Goal: Register for event/course

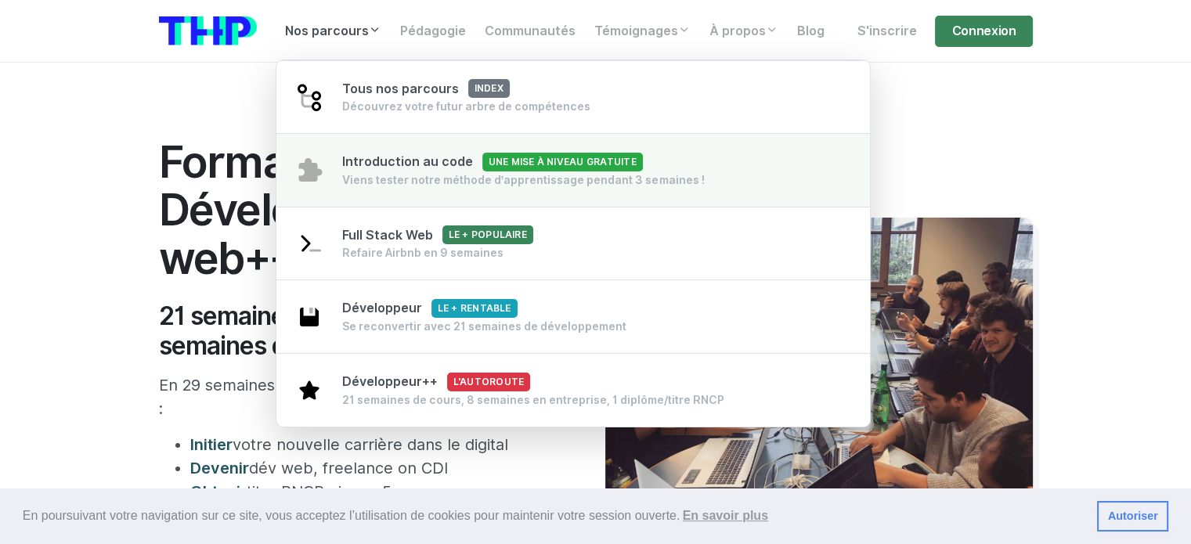
click at [453, 179] on div "Viens tester notre méthode d’apprentissage pendant 3 semaines !" at bounding box center [523, 180] width 363 height 16
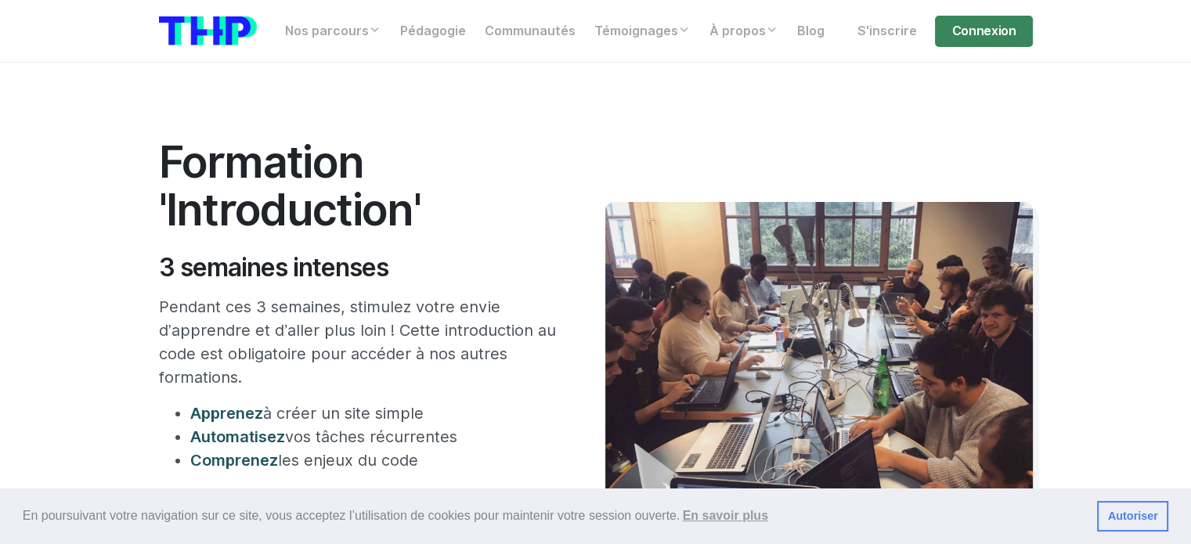
click at [186, 218] on h1 "Formation 'Introduction'" at bounding box center [358, 186] width 399 height 96
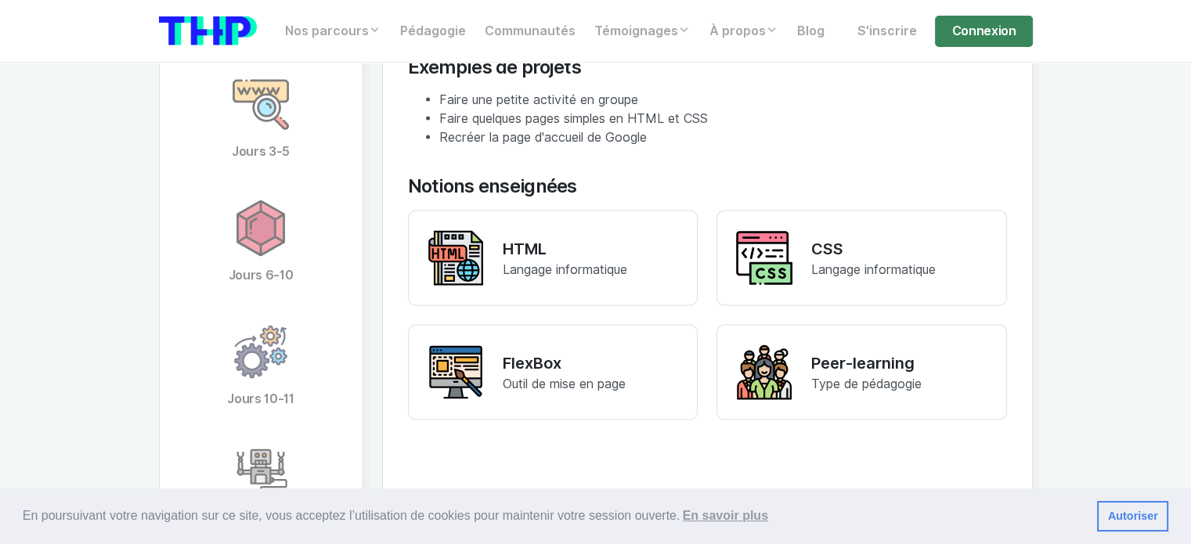
scroll to position [3158, 0]
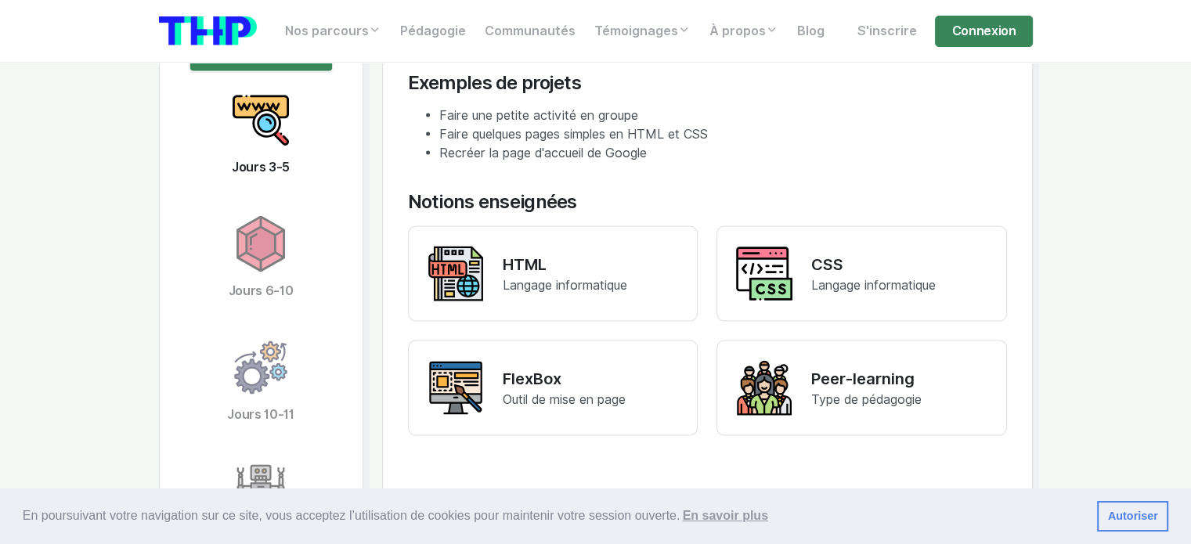
click at [291, 152] on link "Jours 3-5" at bounding box center [261, 135] width 143 height 124
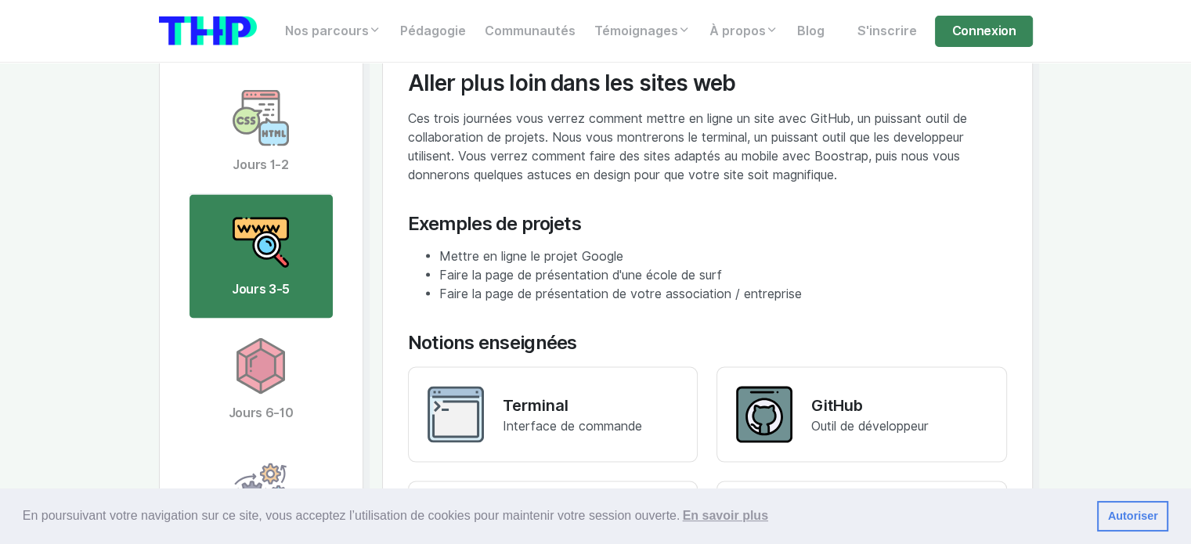
scroll to position [3050, 0]
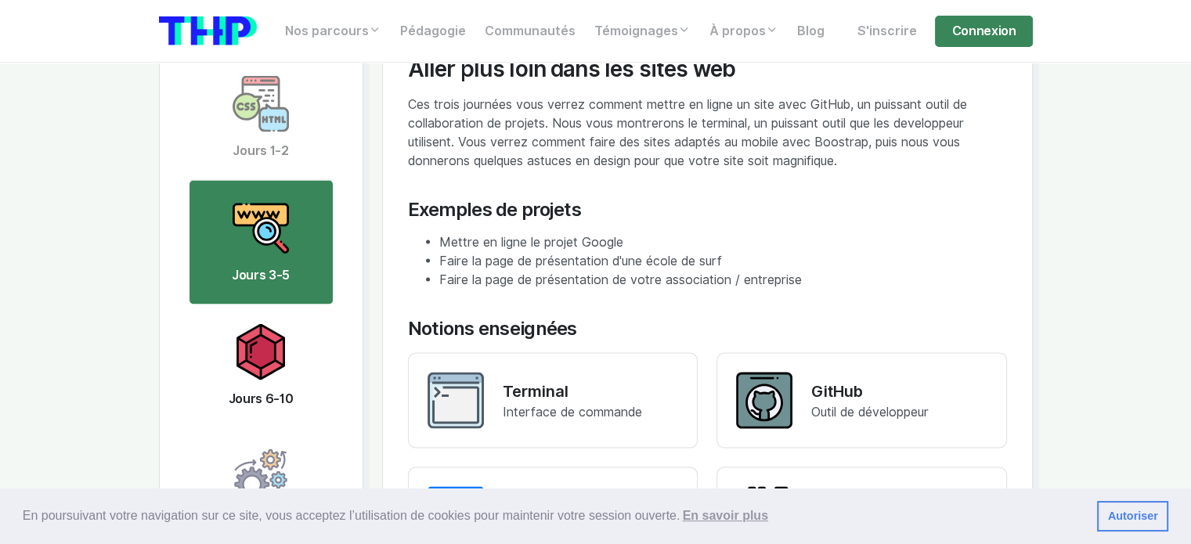
click at [237, 358] on img at bounding box center [261, 352] width 56 height 56
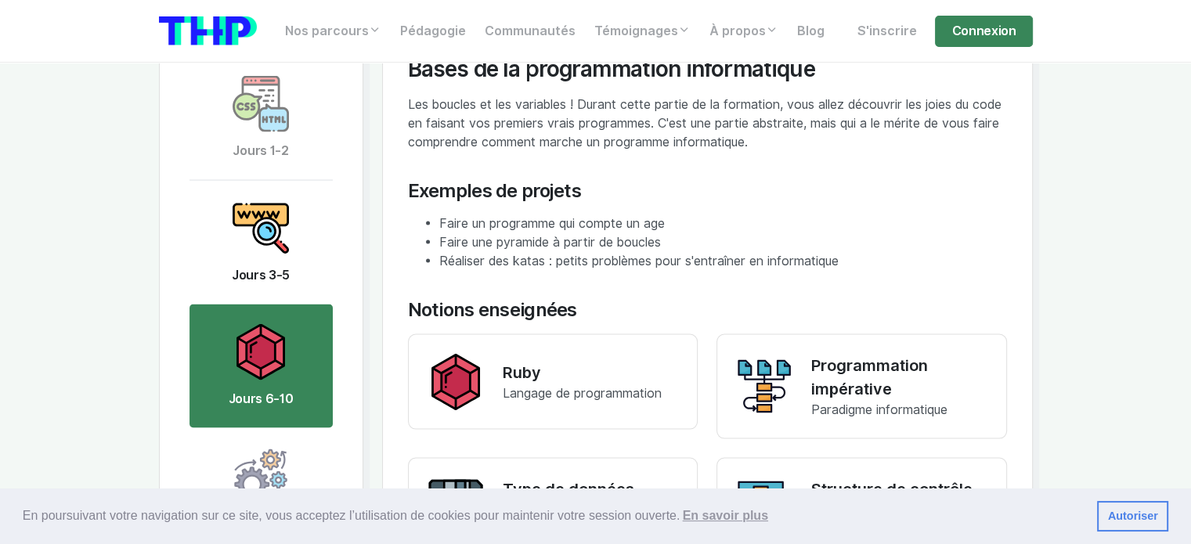
click at [262, 263] on link "Jours 3-5" at bounding box center [261, 243] width 143 height 124
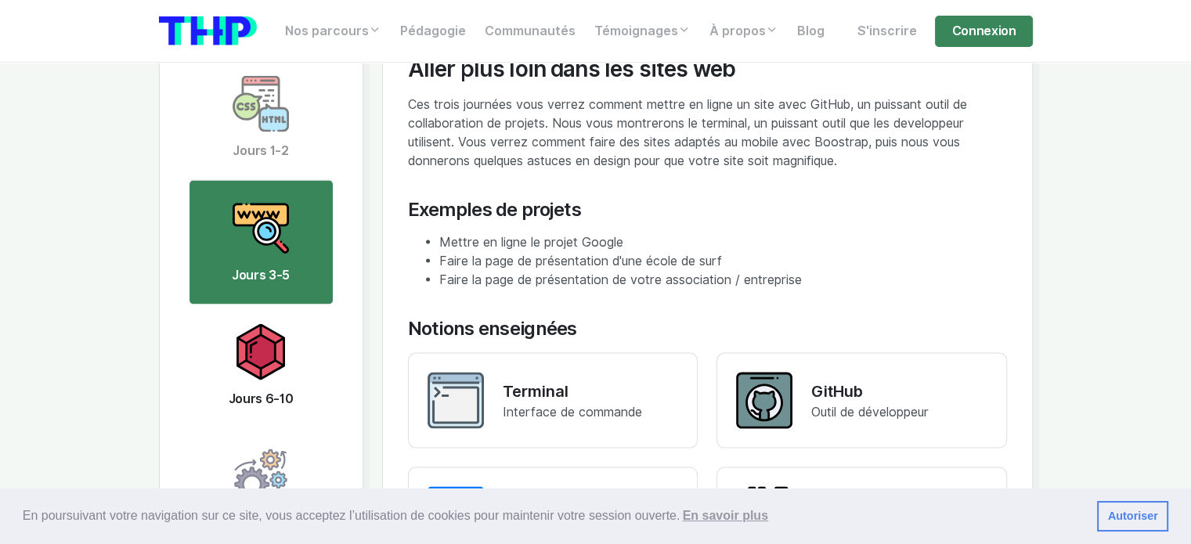
click at [285, 352] on img at bounding box center [261, 352] width 56 height 56
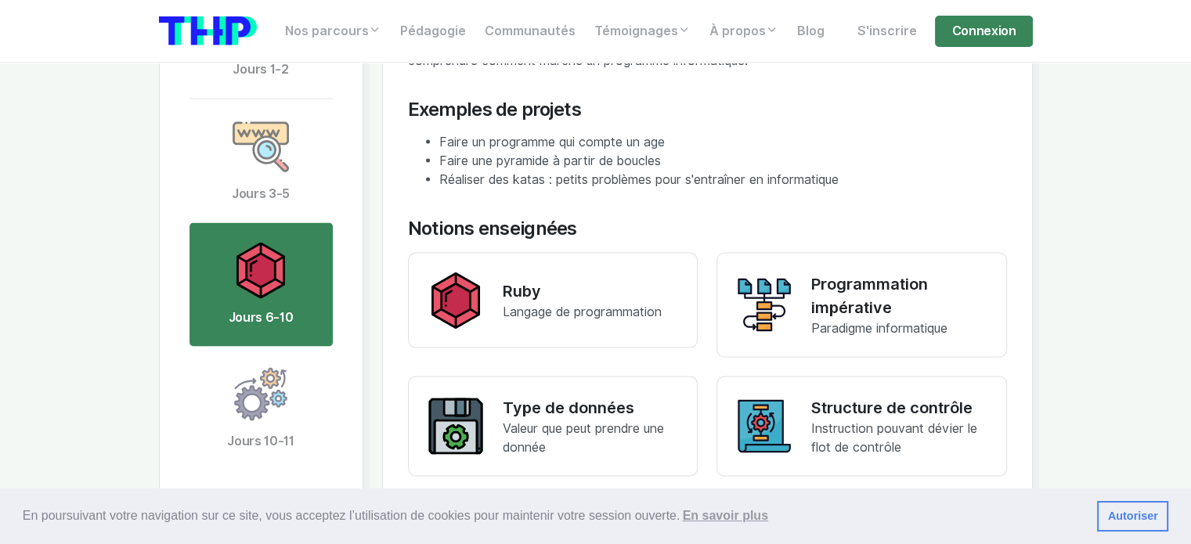
scroll to position [3135, 0]
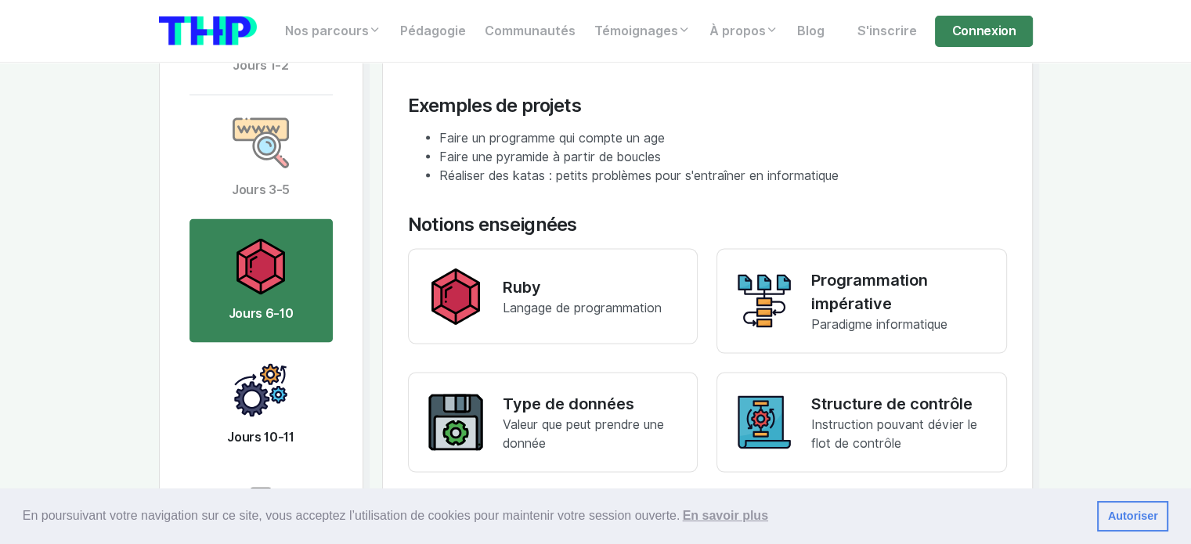
click at [273, 390] on img at bounding box center [261, 391] width 56 height 56
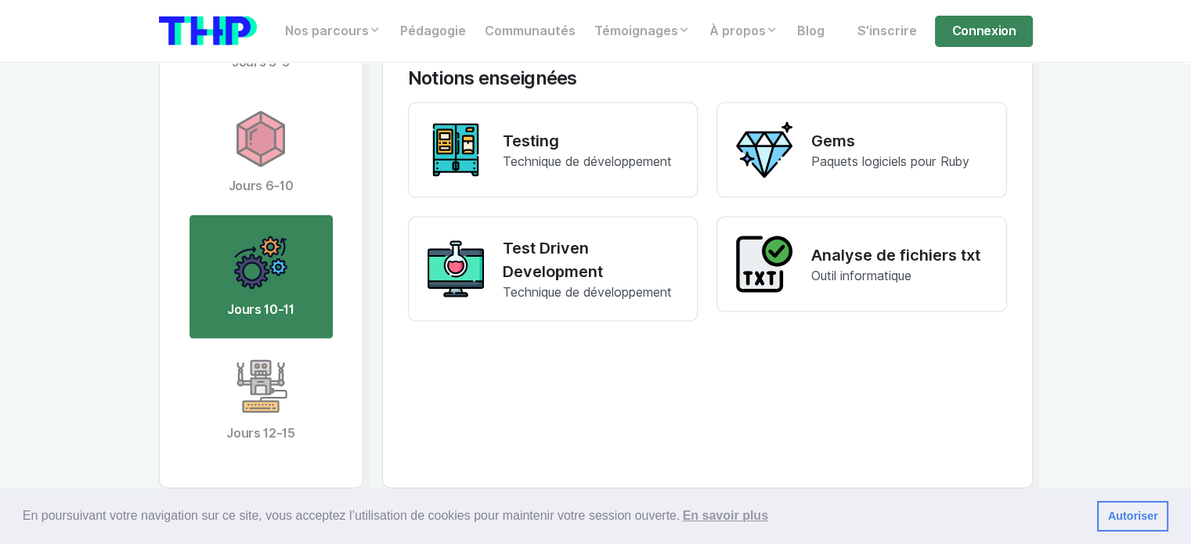
scroll to position [3263, 0]
click at [273, 390] on img at bounding box center [261, 386] width 56 height 56
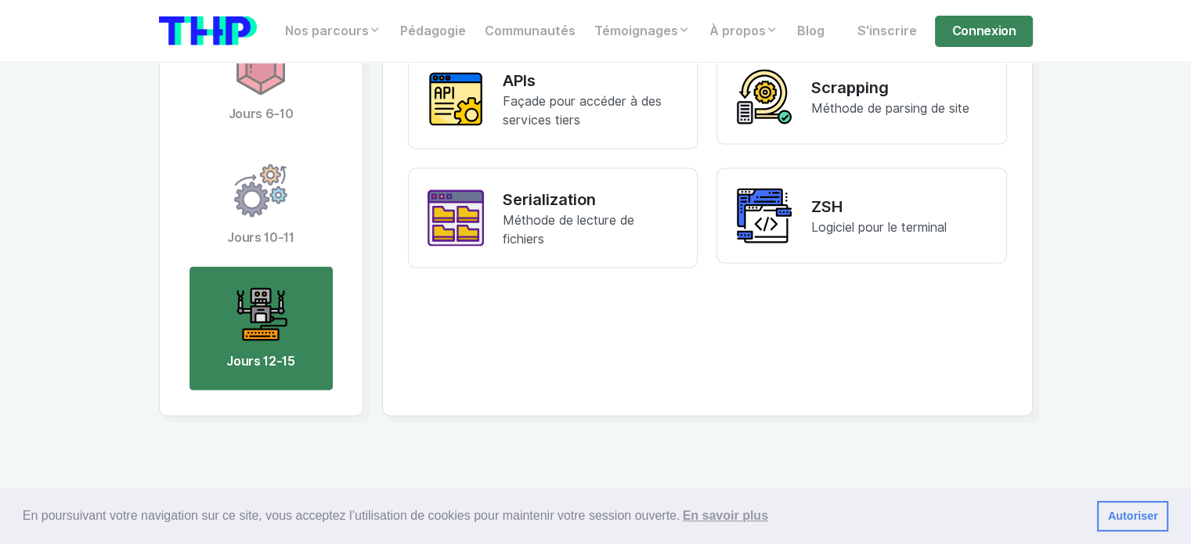
scroll to position [3336, 0]
click at [182, 175] on div "Jours 1-2 Jours 3-5 Jours 6-10 Jours 10-11 Jours 12-15" at bounding box center [261, 80] width 204 height 671
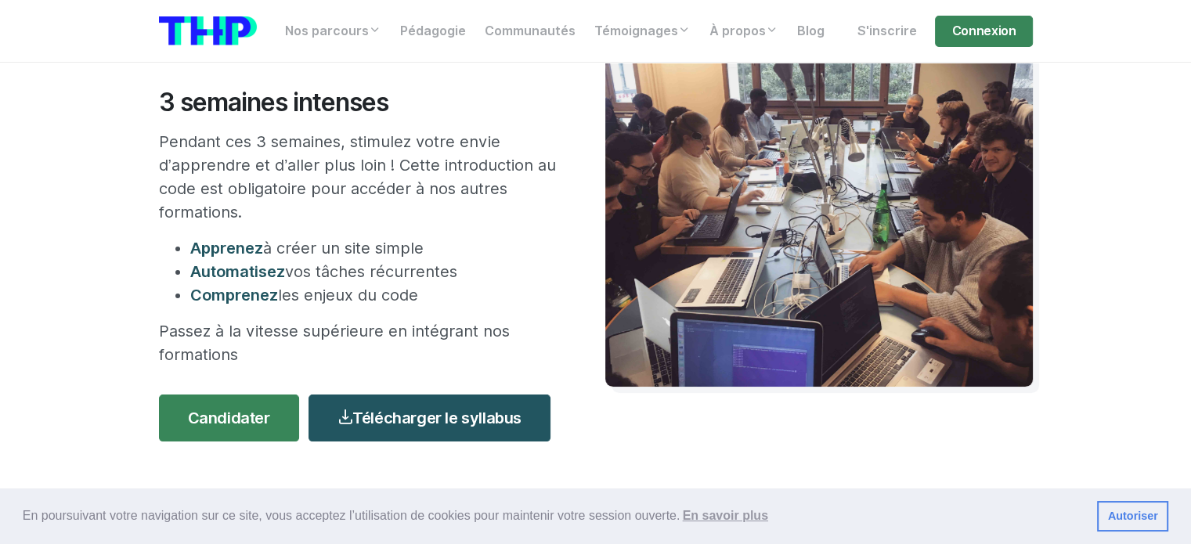
scroll to position [164, 0]
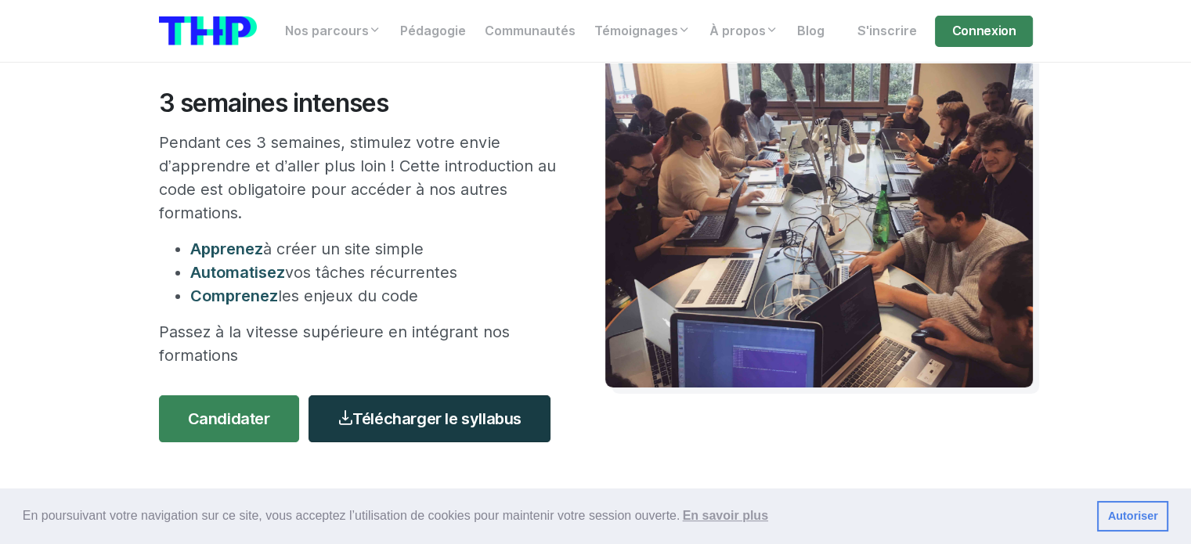
click at [394, 416] on link "Télécharger le syllabus" at bounding box center [430, 419] width 242 height 47
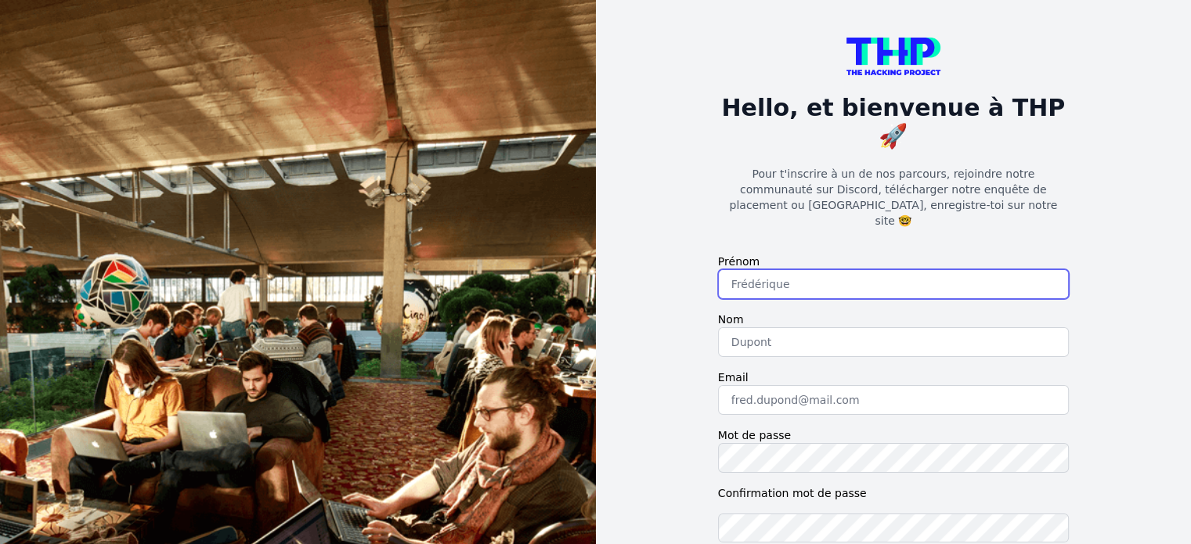
click at [755, 269] on input "text" at bounding box center [893, 284] width 351 height 30
type input "Bastien"
type input "MERIC"
type input "[PERSON_NAME][EMAIL_ADDRESS][DOMAIN_NAME]"
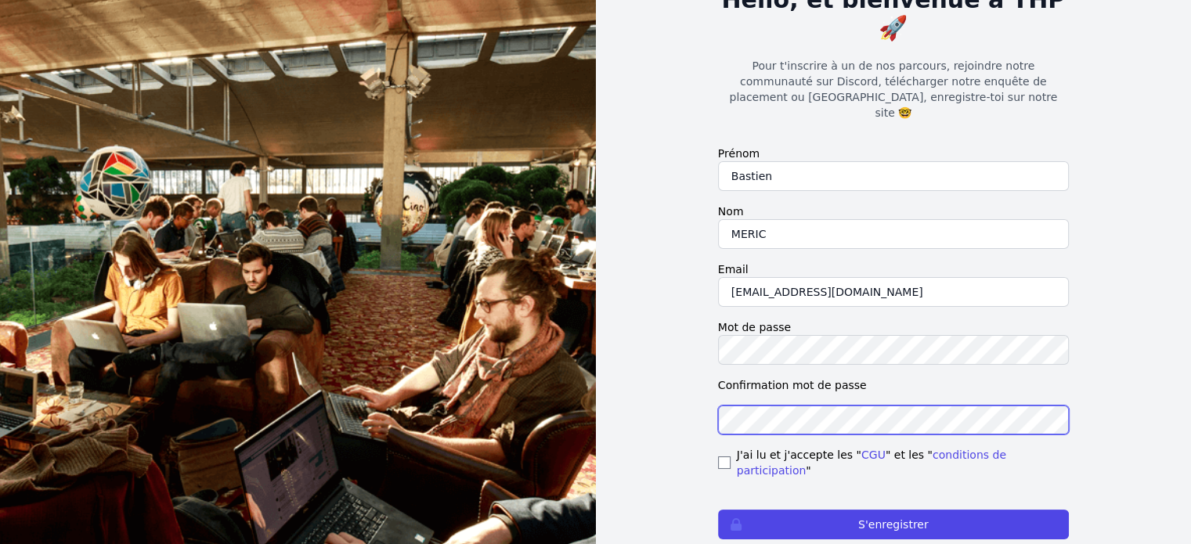
scroll to position [128, 0]
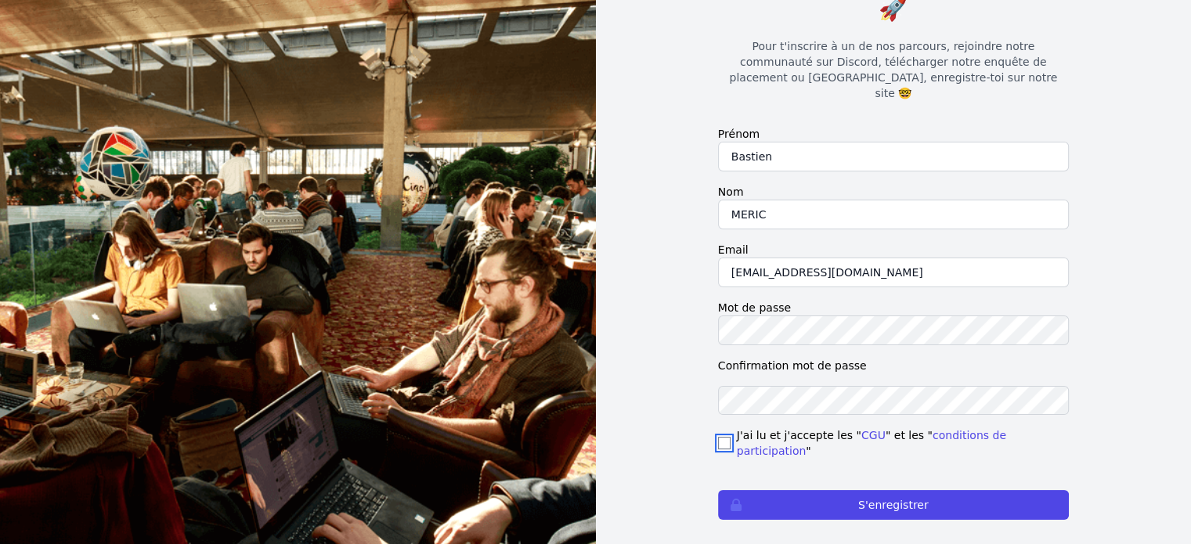
click at [724, 437] on input "checkbox" at bounding box center [724, 443] width 13 height 13
checkbox input "true"
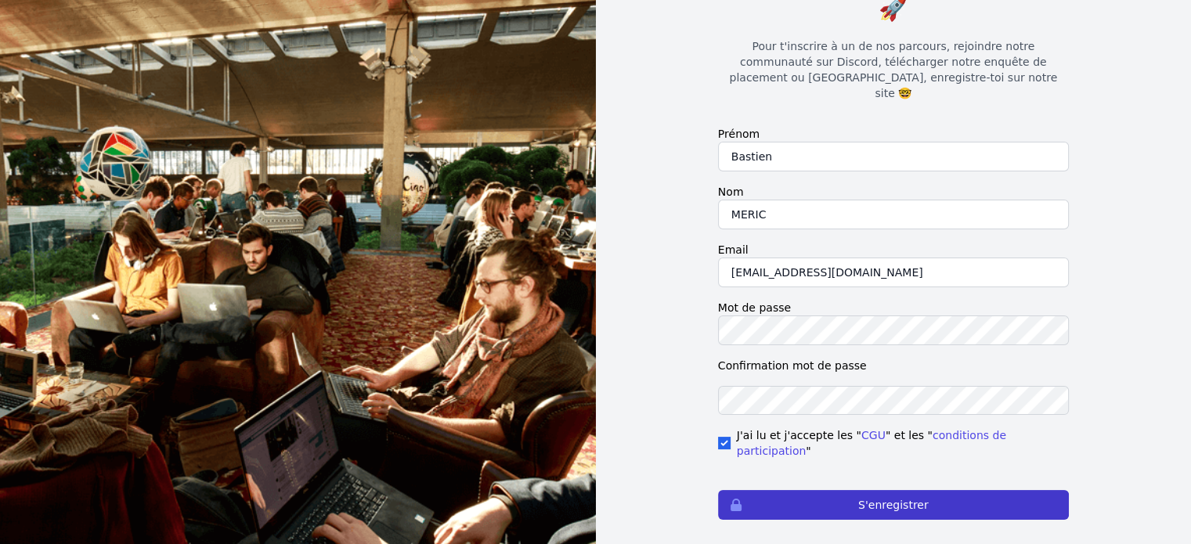
click at [789, 490] on button "S'enregistrer" at bounding box center [893, 505] width 351 height 30
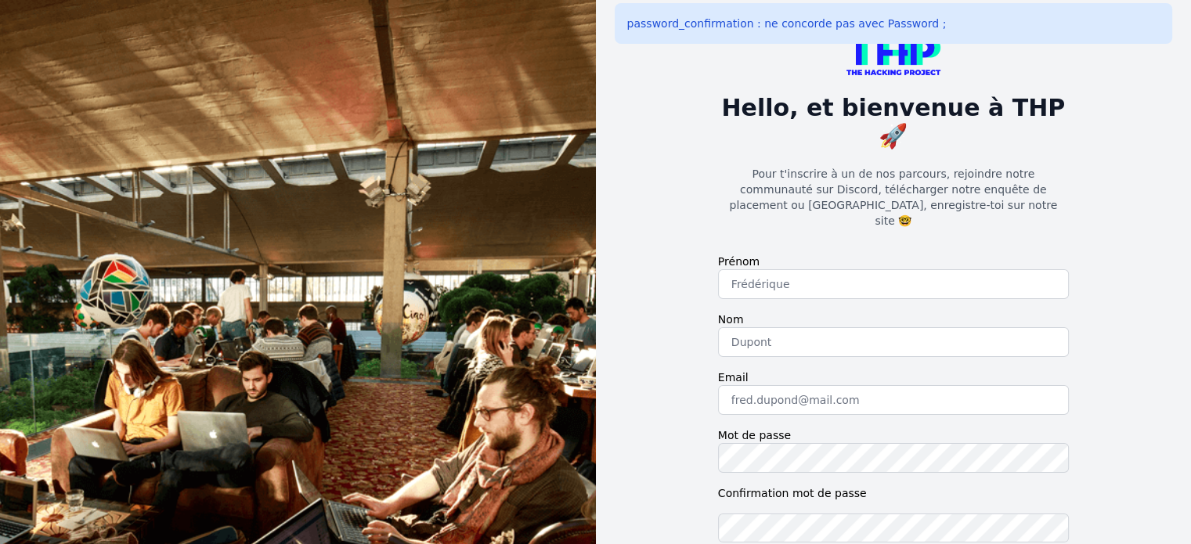
click at [1091, 216] on div "Hello, et bienvenue à THP 🚀 Pour t'inscrire à un de nos parcours, rejoindre not…" at bounding box center [893, 366] width 401 height 733
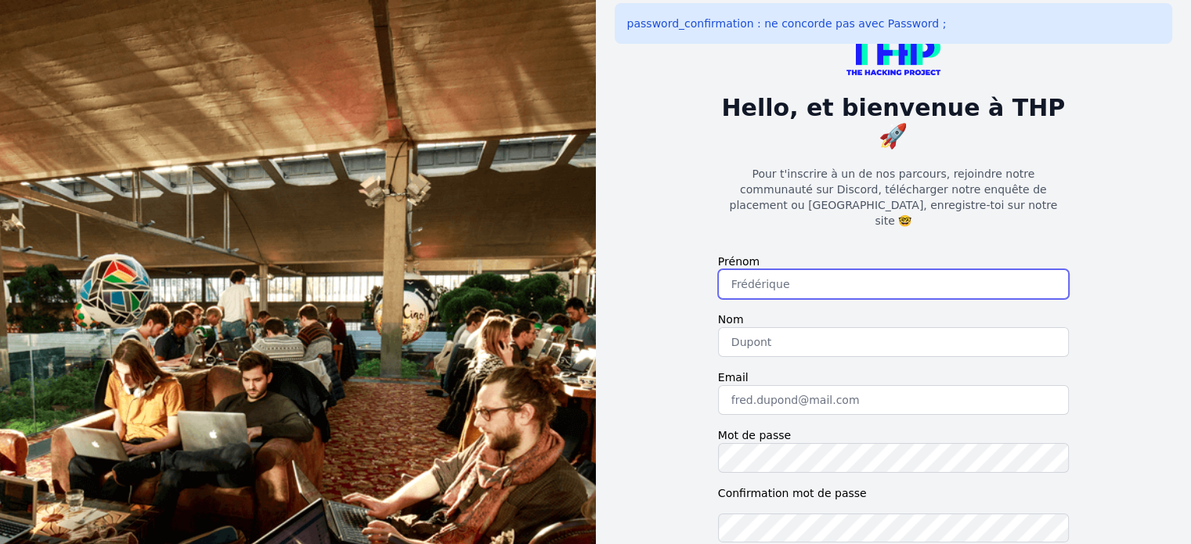
click at [739, 269] on input "text" at bounding box center [893, 284] width 351 height 30
type input "Bastien"
type input "MERIC"
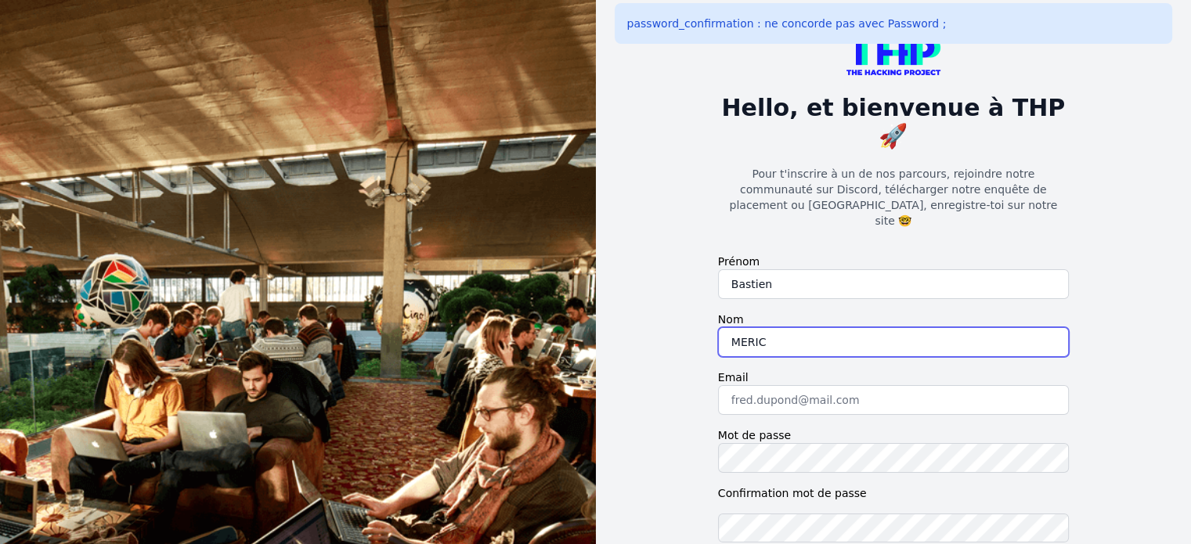
type input "bastien.meric06@gmail.com"
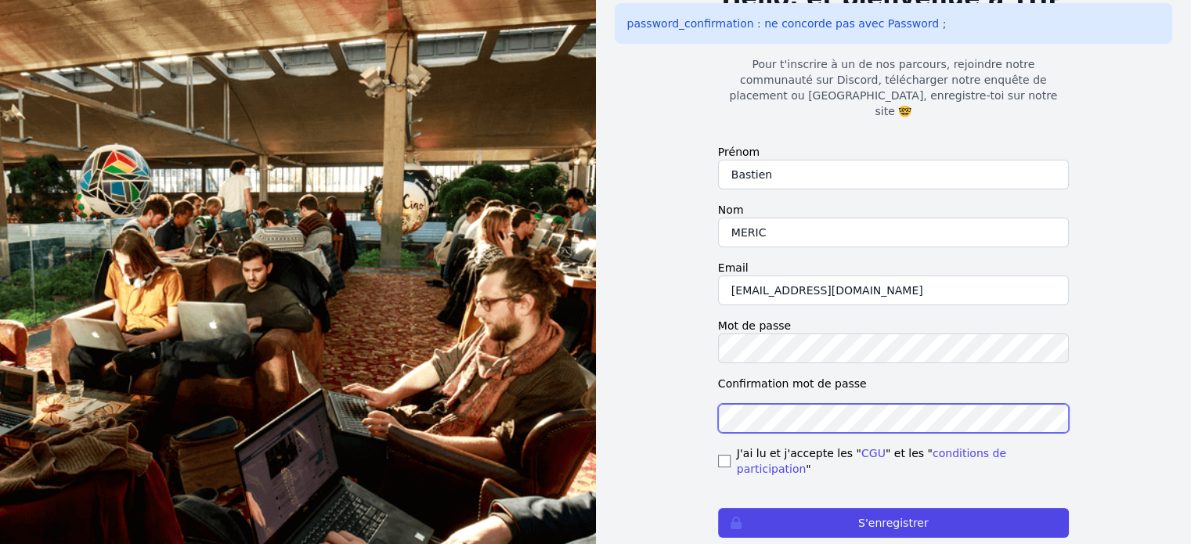
scroll to position [112, 0]
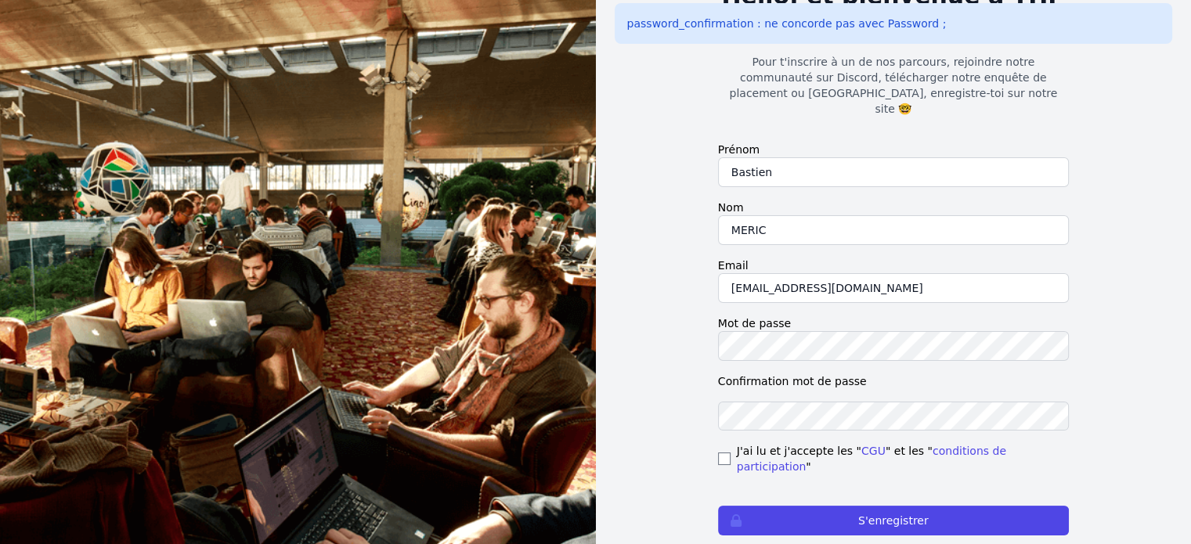
click at [734, 443] on div "J'ai lu et j'accepte les " CGU " et les " conditions de participation "" at bounding box center [893, 458] width 351 height 31
click at [724, 453] on input "checkbox" at bounding box center [724, 459] width 13 height 13
checkbox input "true"
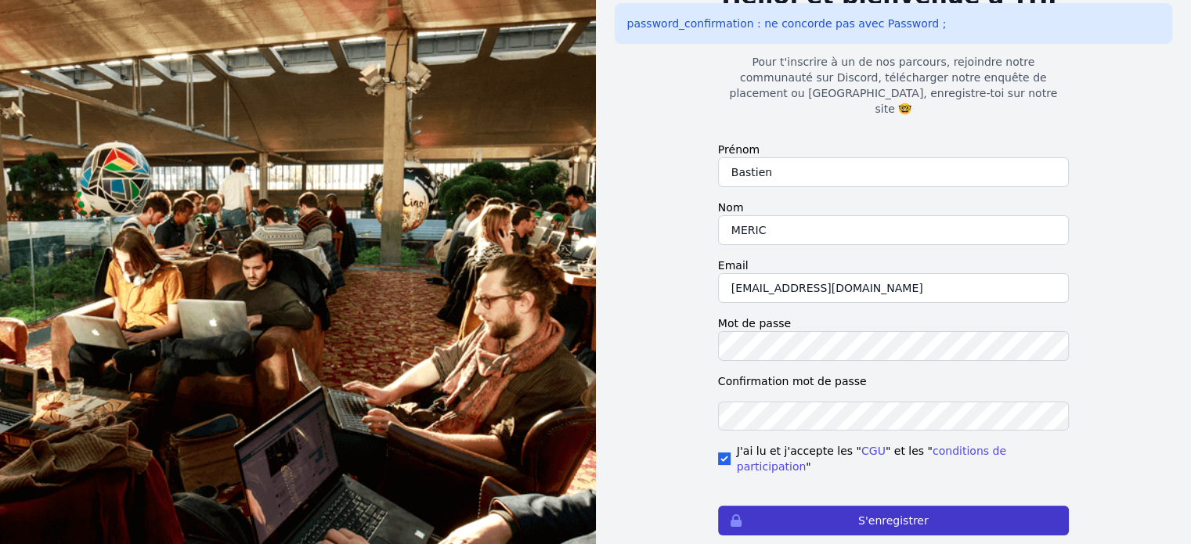
click at [771, 506] on button "S'enregistrer" at bounding box center [893, 521] width 351 height 30
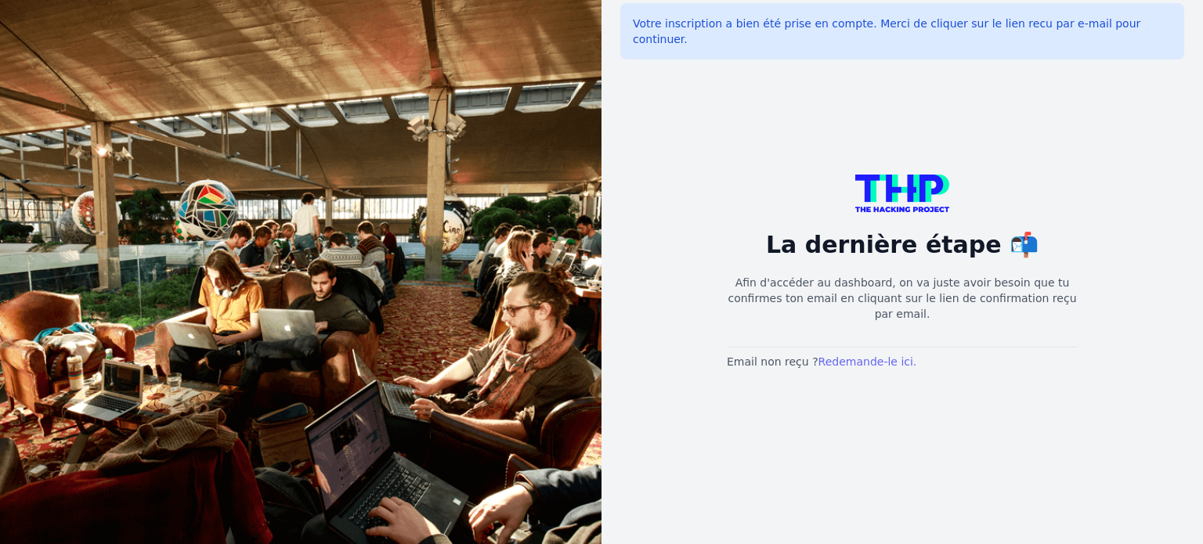
click at [837, 359] on link "Redemande-le ici." at bounding box center [867, 362] width 99 height 13
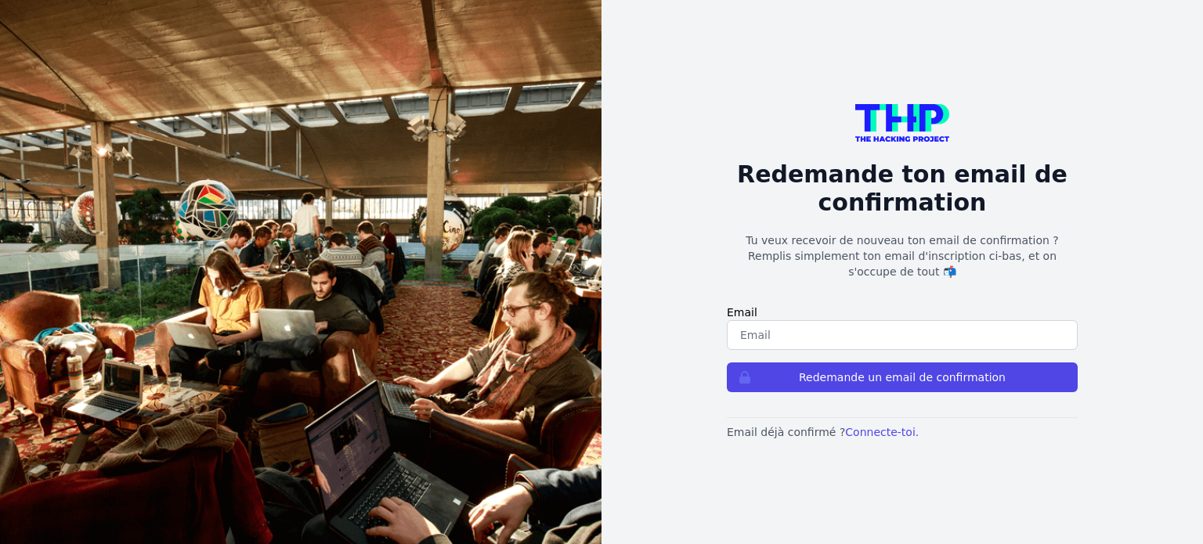
click at [823, 327] on input "email" at bounding box center [902, 335] width 351 height 30
type input "[EMAIL_ADDRESS][DOMAIN_NAME]"
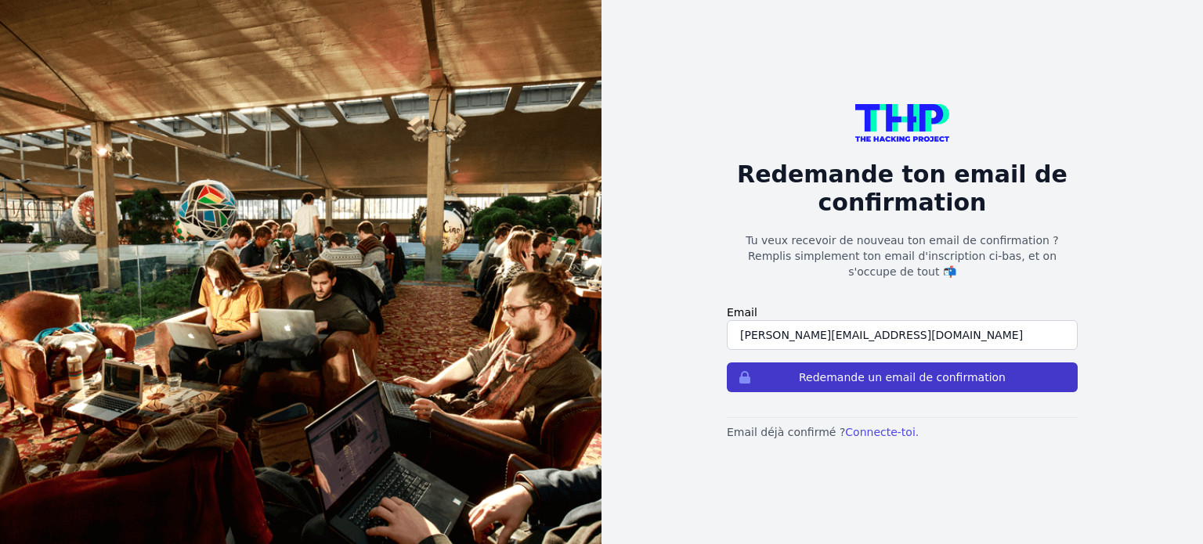
click at [822, 370] on button "Redemande un email de confirmation" at bounding box center [902, 378] width 351 height 30
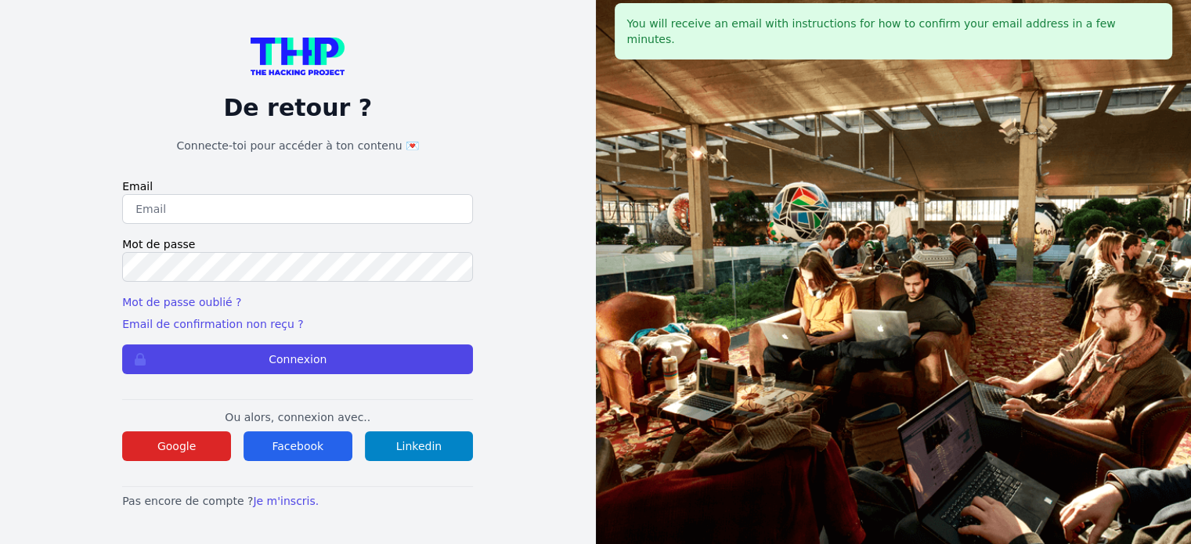
type input "[PERSON_NAME][EMAIL_ADDRESS][DOMAIN_NAME]"
click at [285, 44] on img at bounding box center [298, 57] width 94 height 38
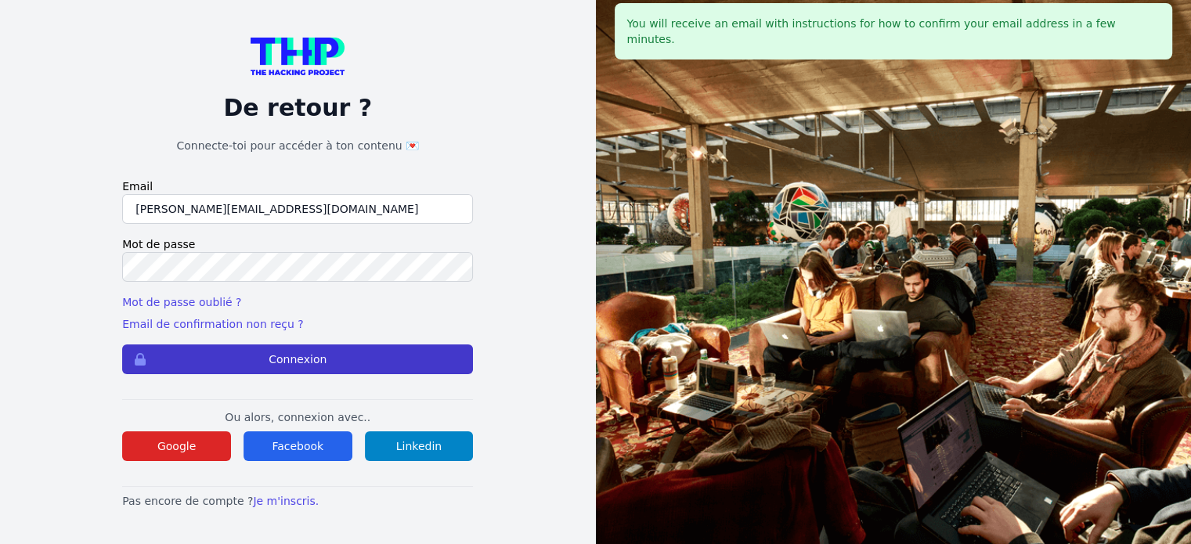
click at [219, 366] on button "Connexion" at bounding box center [297, 360] width 351 height 30
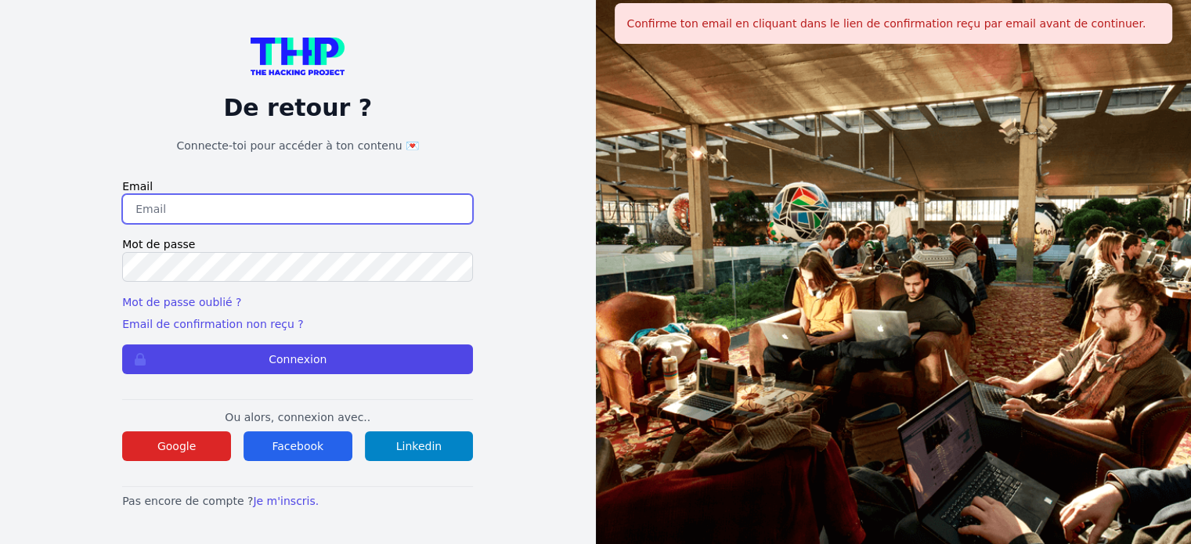
type input "bastien.meric06@gmail.com"
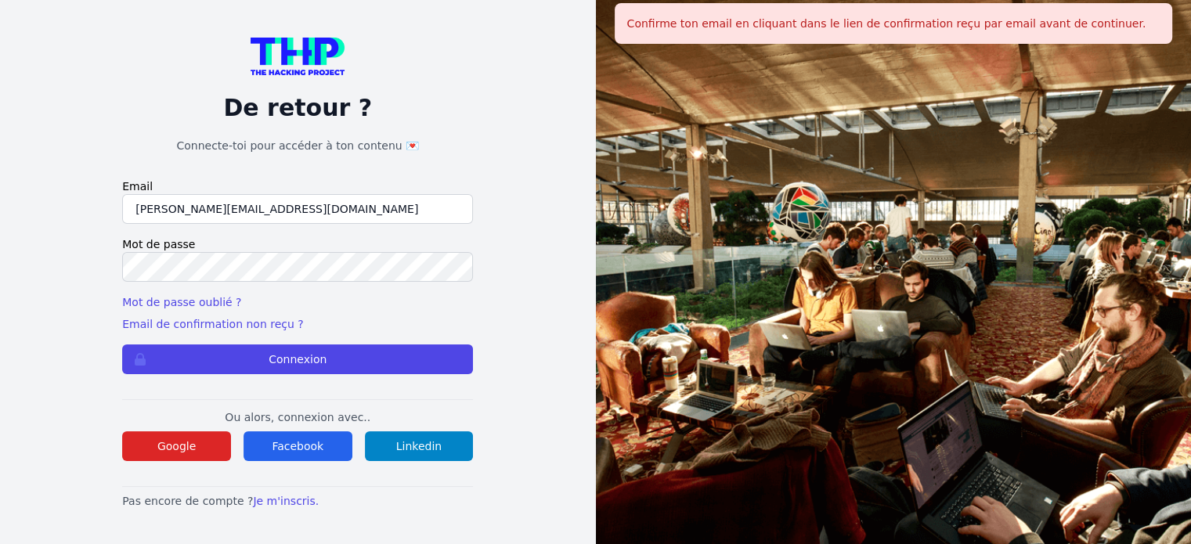
click at [291, 59] on img at bounding box center [298, 57] width 94 height 38
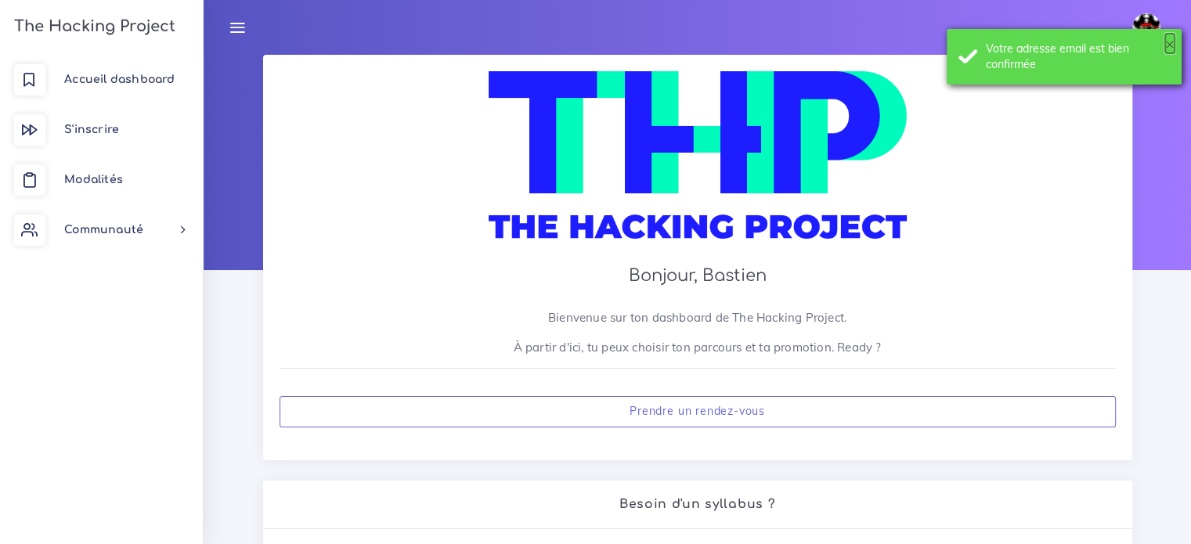
click at [1168, 43] on button "×" at bounding box center [1169, 44] width 9 height 16
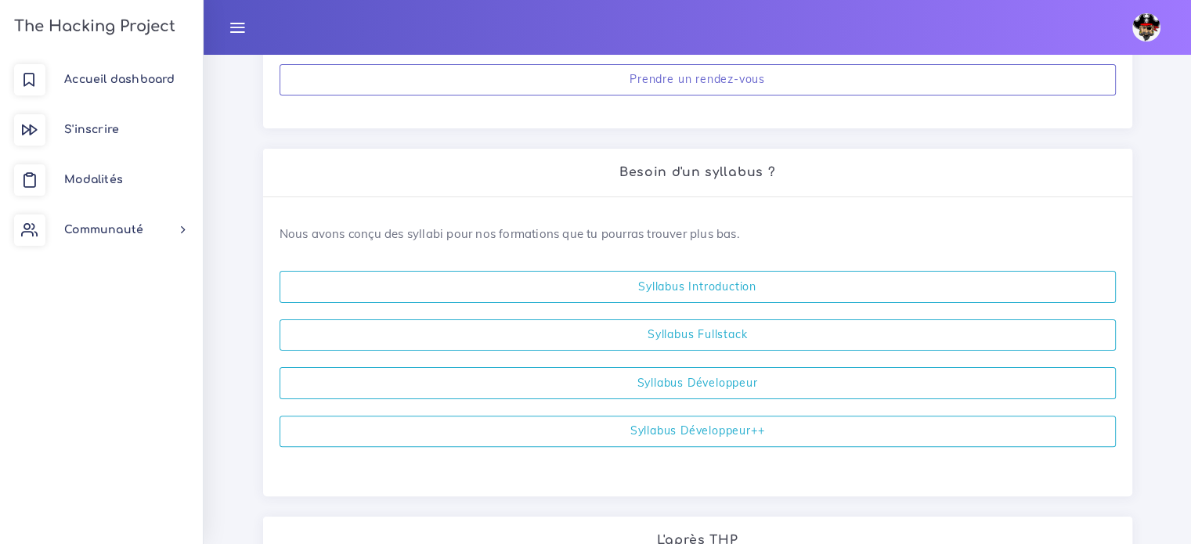
scroll to position [334, 0]
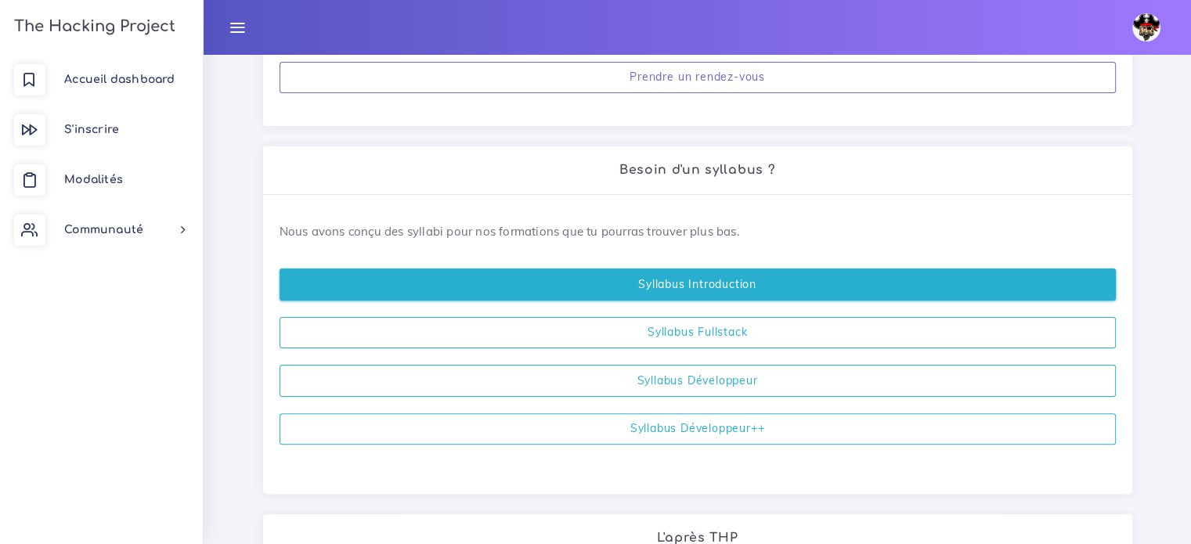
click at [727, 287] on link "Syllabus Introduction" at bounding box center [698, 285] width 836 height 32
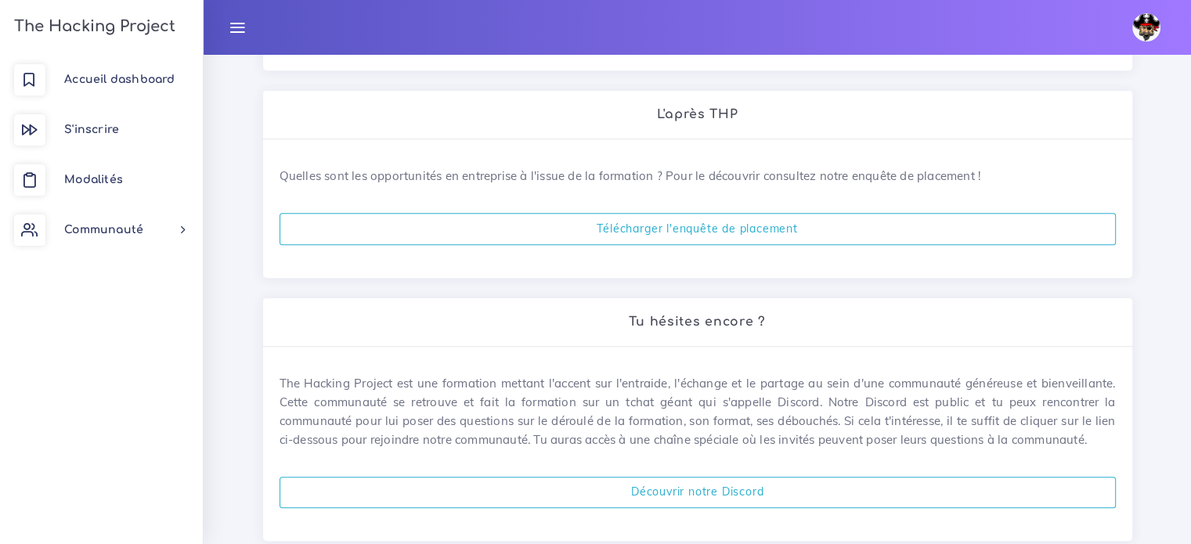
scroll to position [760, 0]
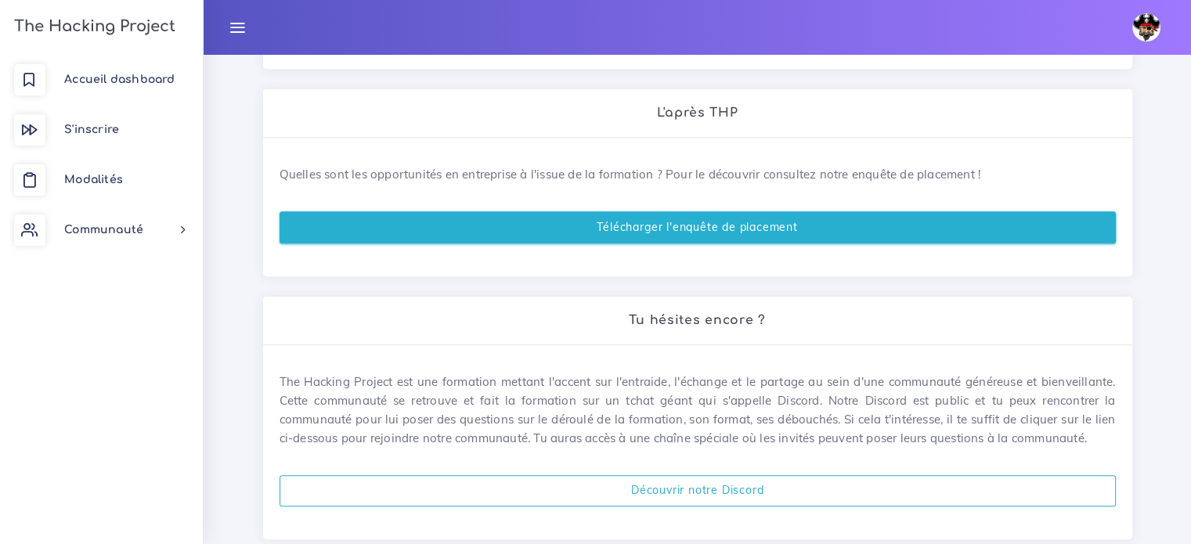
click at [511, 225] on link "Télécharger l'enquête de placement" at bounding box center [698, 227] width 836 height 32
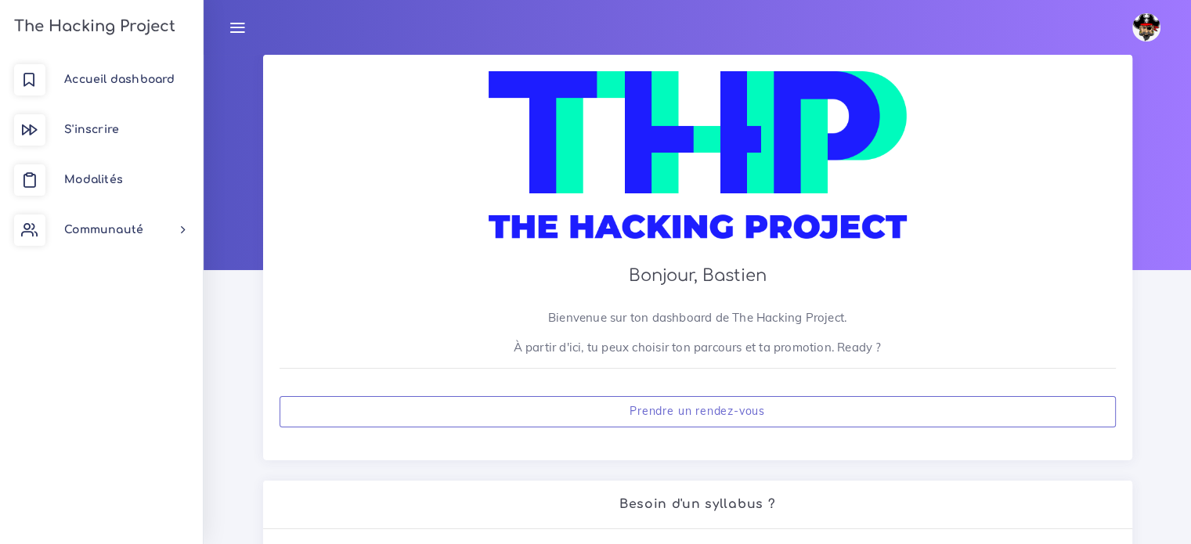
scroll to position [9, 0]
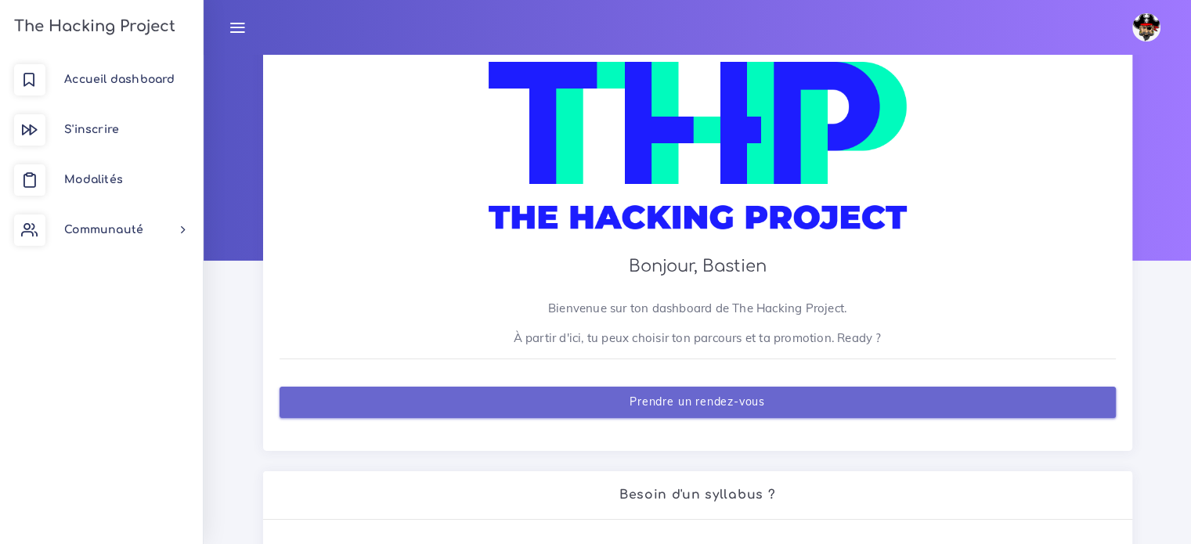
click at [704, 390] on link "Prendre un rendez-vous" at bounding box center [698, 403] width 836 height 32
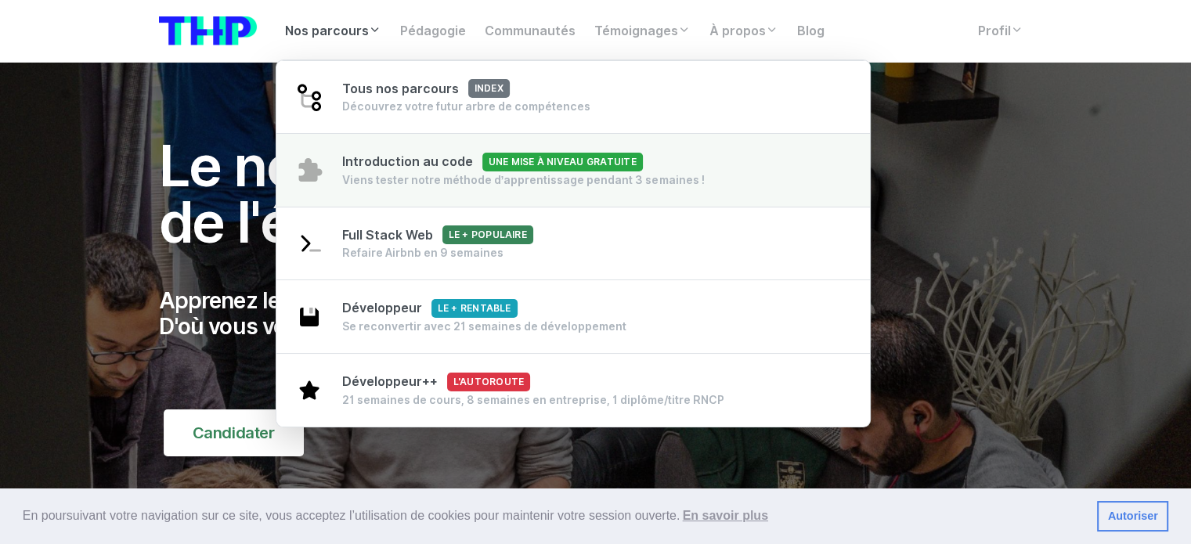
click at [459, 182] on div "Viens tester notre méthode d’apprentissage pendant 3 semaines !" at bounding box center [523, 180] width 363 height 16
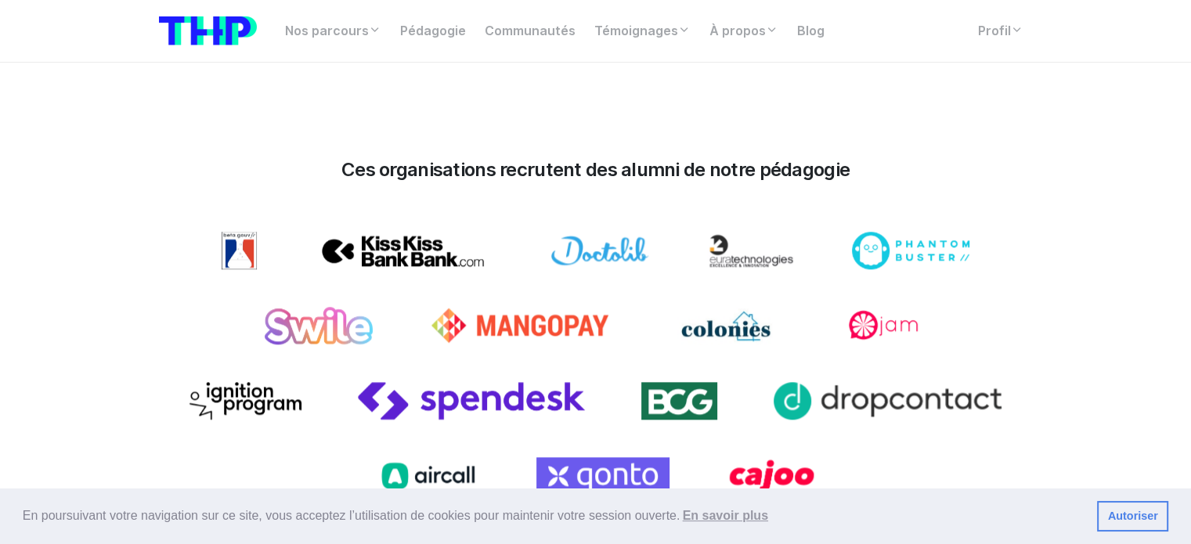
scroll to position [13460, 0]
drag, startPoint x: 623, startPoint y: 125, endPoint x: 677, endPoint y: 126, distance: 53.3
click at [677, 158] on h3 "Ces organisations recrutent des alumni de notre pédagogie" at bounding box center [596, 169] width 874 height 23
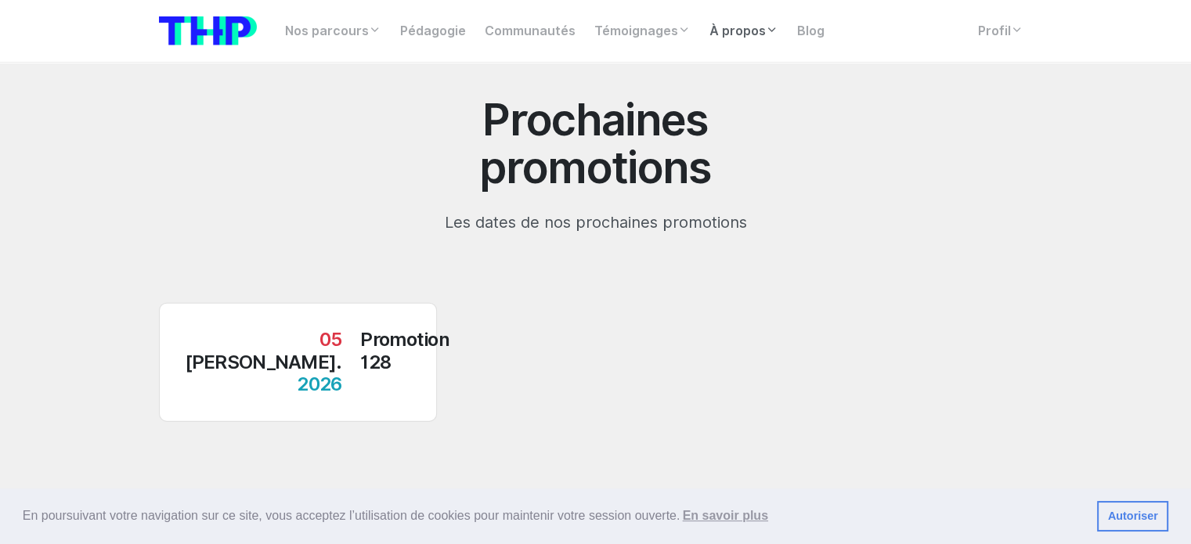
scroll to position [15408, 0]
